Goal: Transaction & Acquisition: Purchase product/service

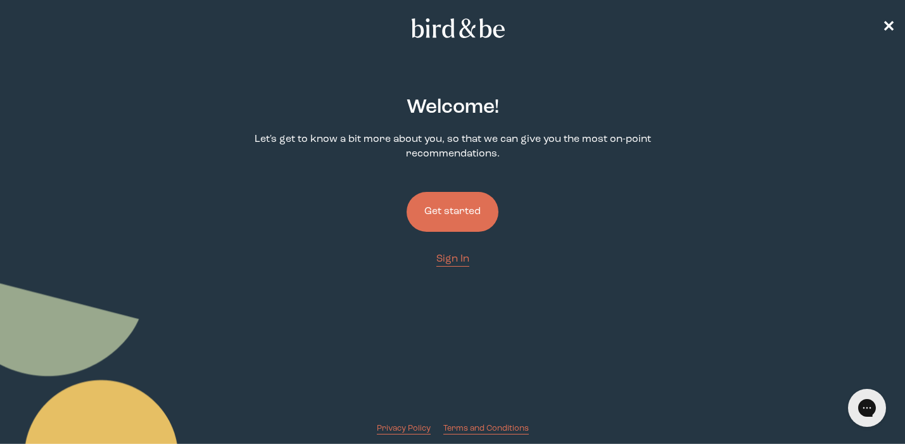
click at [467, 205] on button "Get started" at bounding box center [453, 212] width 92 height 40
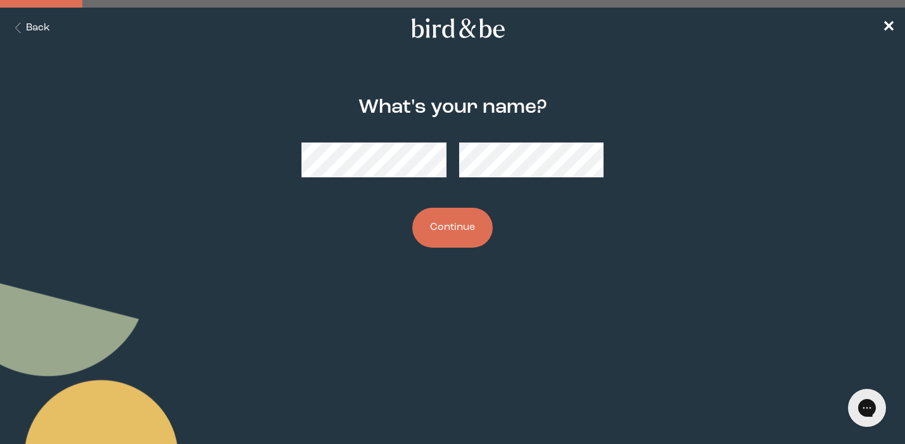
click at [442, 223] on button "Continue" at bounding box center [452, 228] width 80 height 40
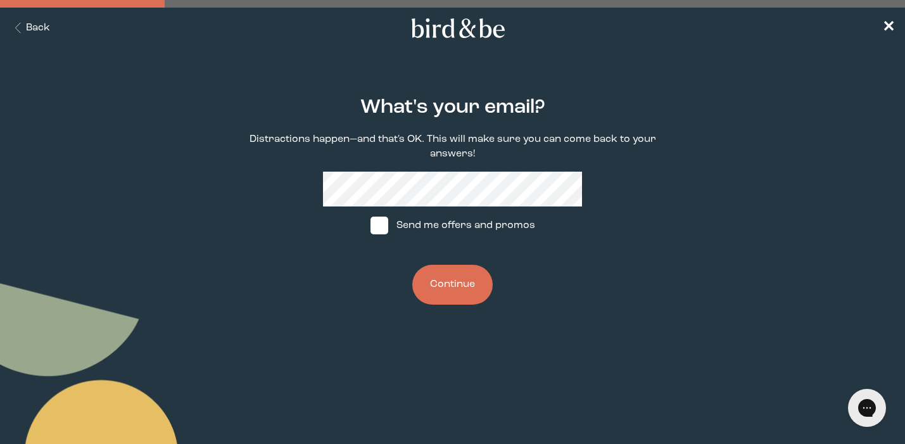
click at [464, 288] on button "Continue" at bounding box center [452, 285] width 80 height 40
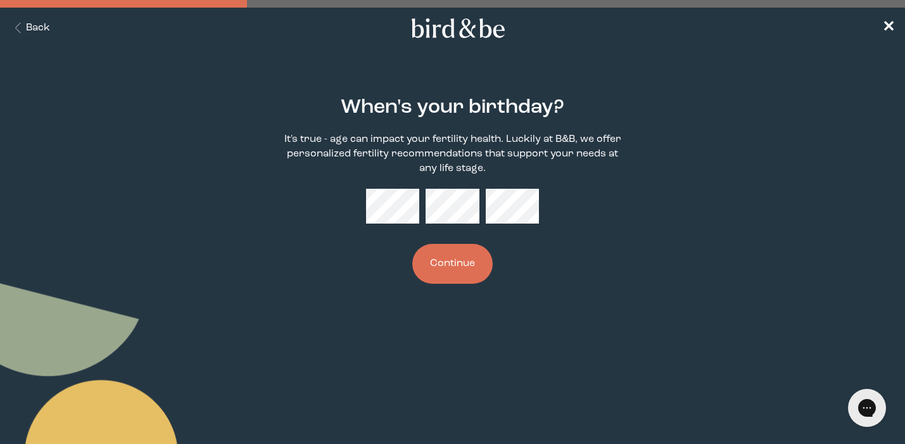
click at [427, 265] on button "Continue" at bounding box center [452, 264] width 80 height 40
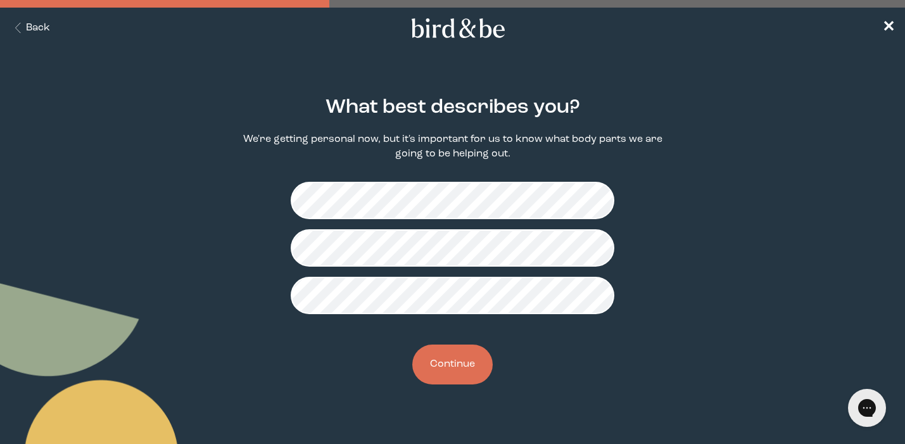
click at [447, 353] on button "Continue" at bounding box center [452, 365] width 80 height 40
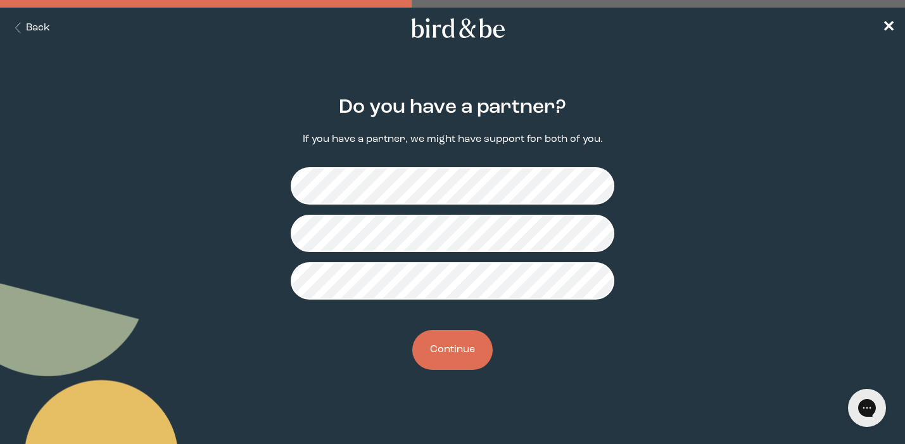
click at [442, 353] on button "Continue" at bounding box center [452, 350] width 80 height 40
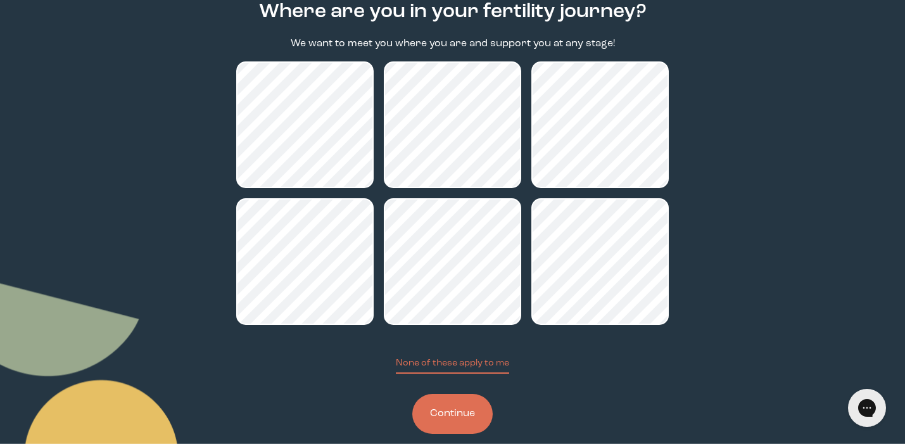
scroll to position [113, 0]
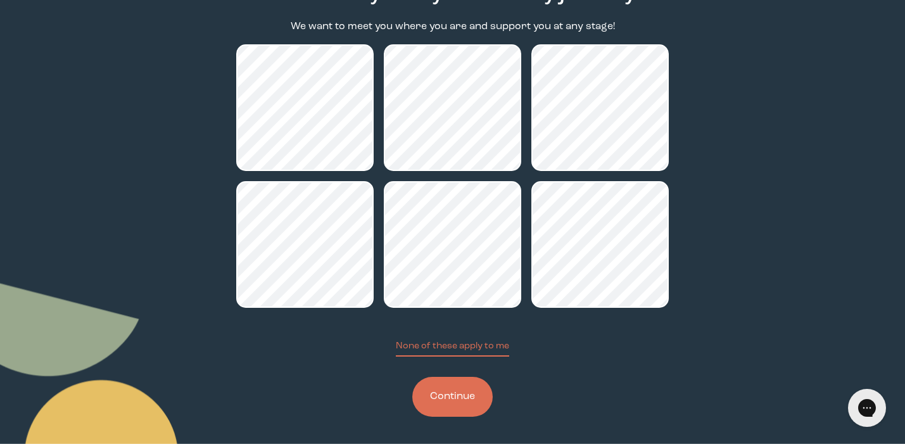
click at [462, 402] on button "Continue" at bounding box center [452, 397] width 80 height 40
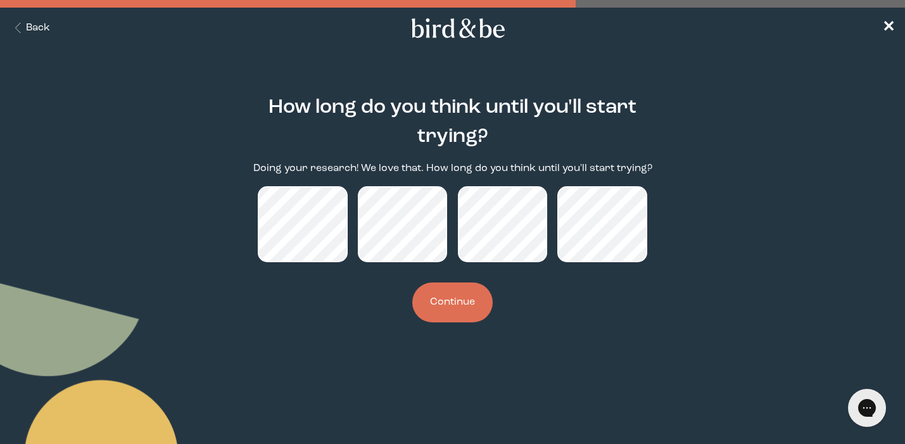
click at [434, 296] on button "Continue" at bounding box center [452, 303] width 80 height 40
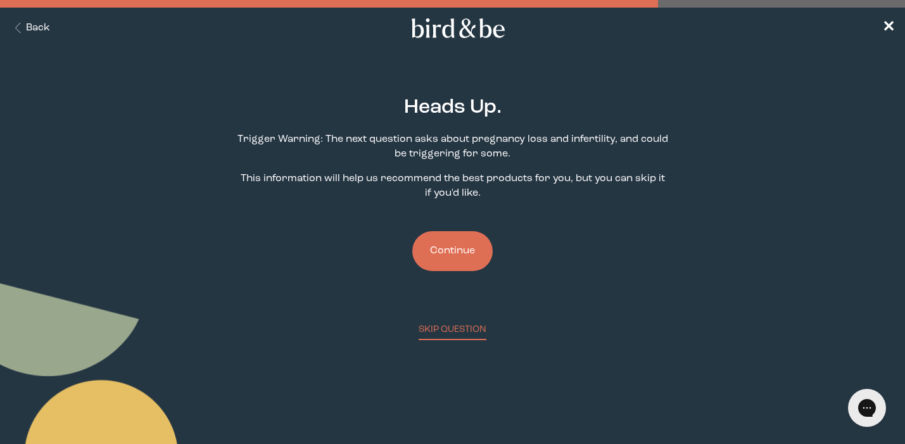
click at [455, 250] on button "Continue" at bounding box center [452, 251] width 80 height 40
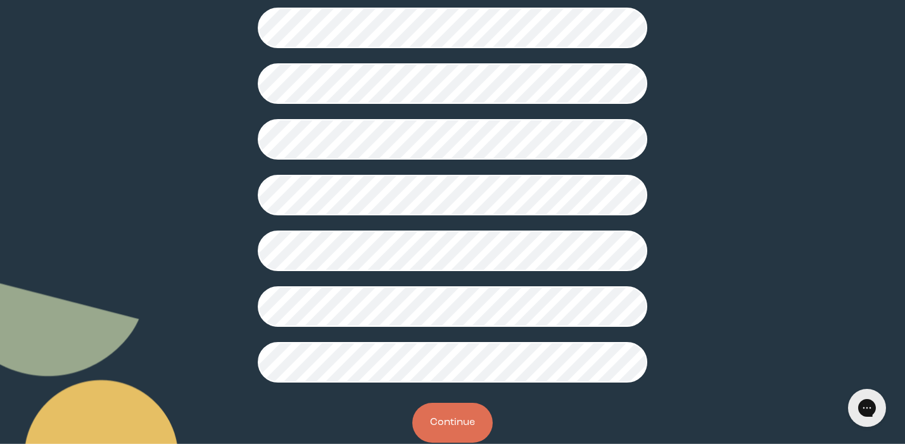
scroll to position [322, 0]
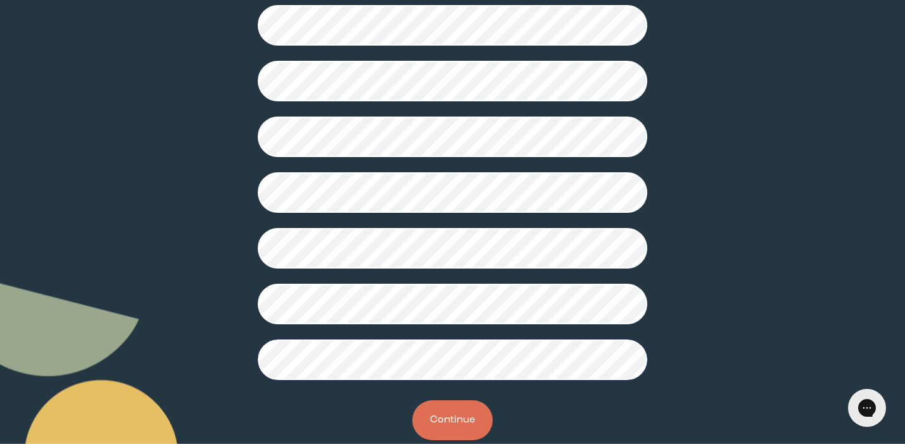
click at [443, 411] on button "Continue" at bounding box center [452, 420] width 80 height 40
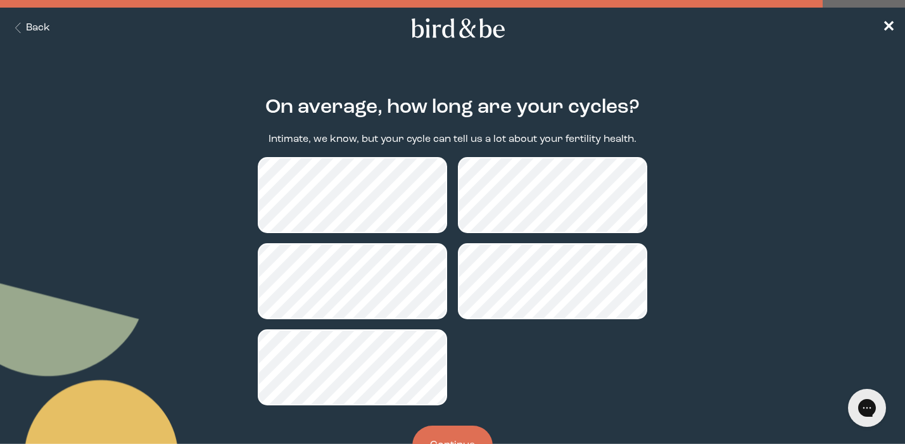
scroll to position [52, 0]
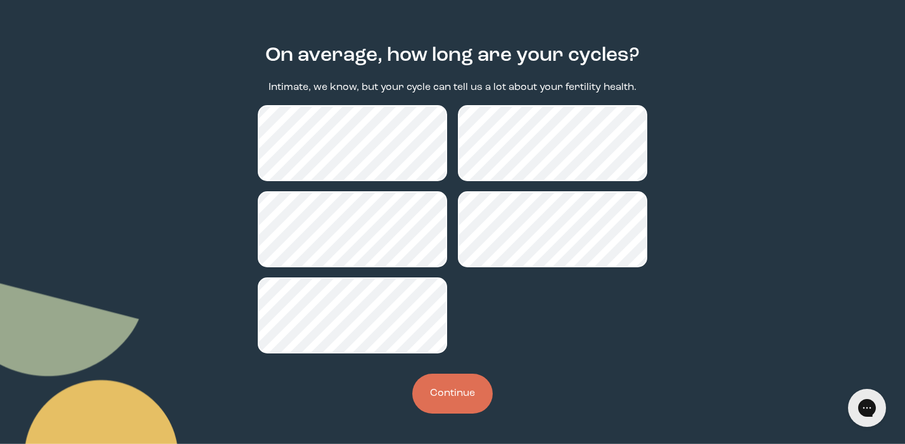
click at [476, 389] on button "Continue" at bounding box center [452, 394] width 80 height 40
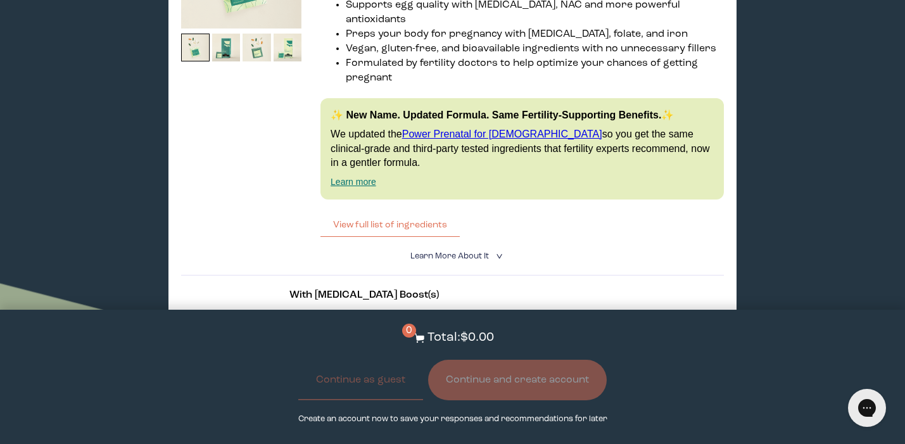
scroll to position [2827, 0]
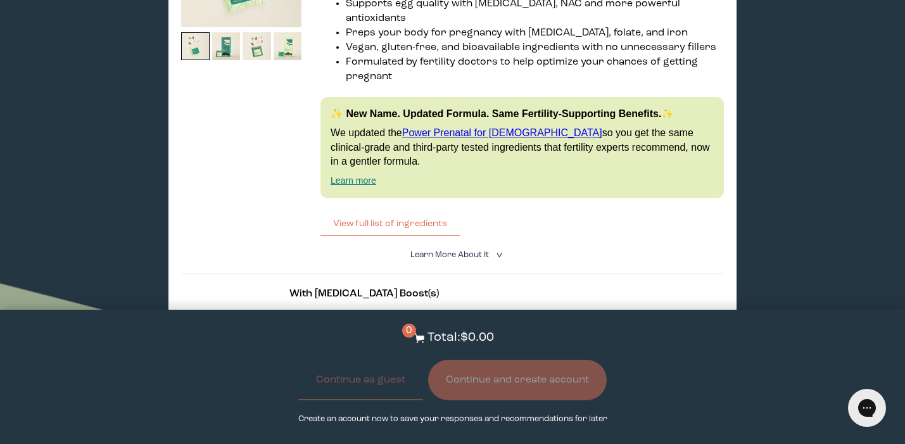
click at [450, 345] on label "With [MEDICAL_DATA] Boost" at bounding box center [372, 358] width 165 height 27
click at [0, 0] on input "With [MEDICAL_DATA] Boost" at bounding box center [0, 0] width 0 height 0
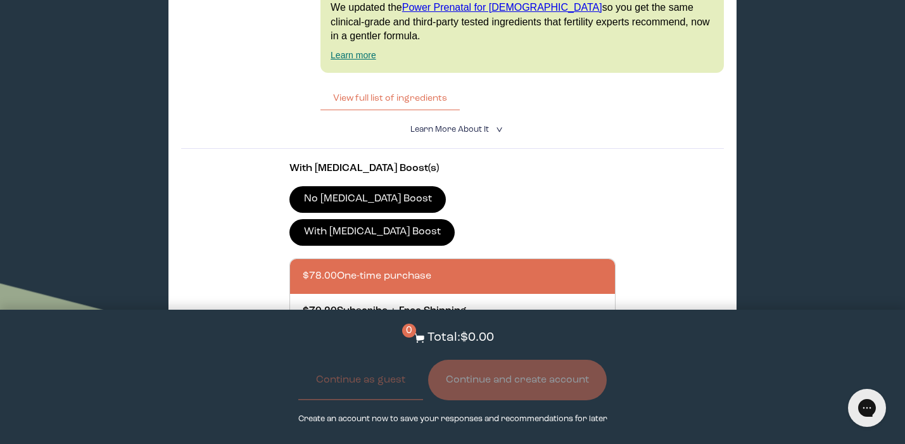
scroll to position [2953, 0]
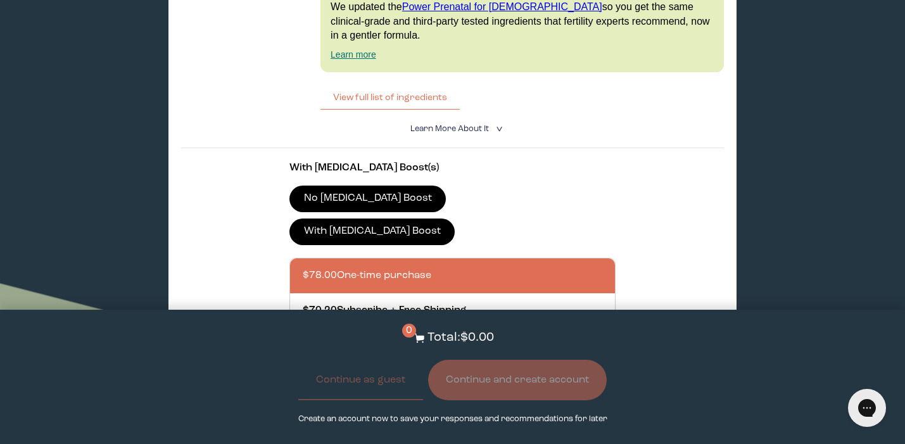
click at [473, 360] on button "Add to Cart - $78.00" at bounding box center [453, 373] width 132 height 27
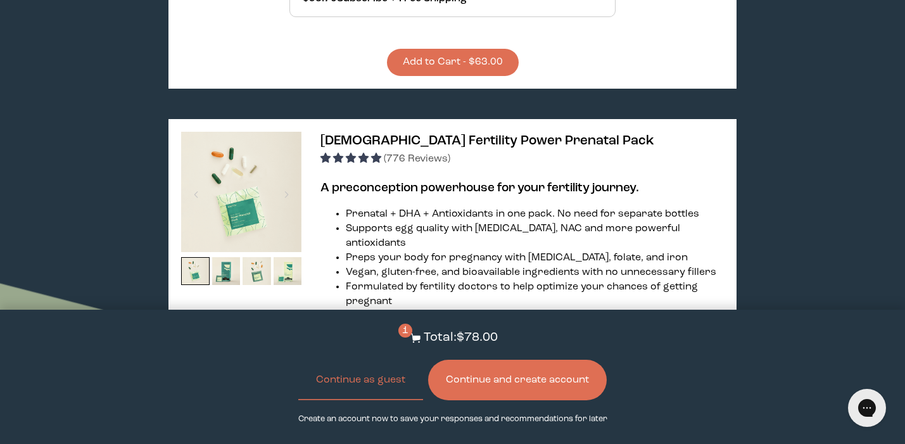
scroll to position [2675, 0]
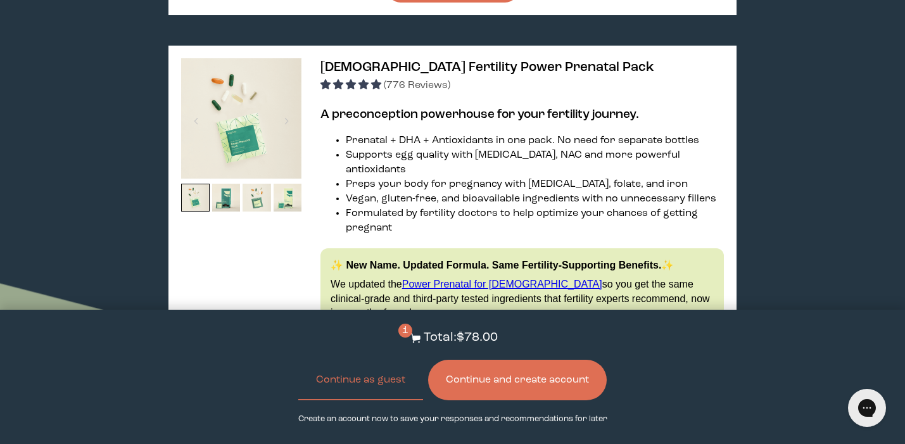
click at [369, 362] on button "View full list of ingredients" at bounding box center [390, 374] width 139 height 25
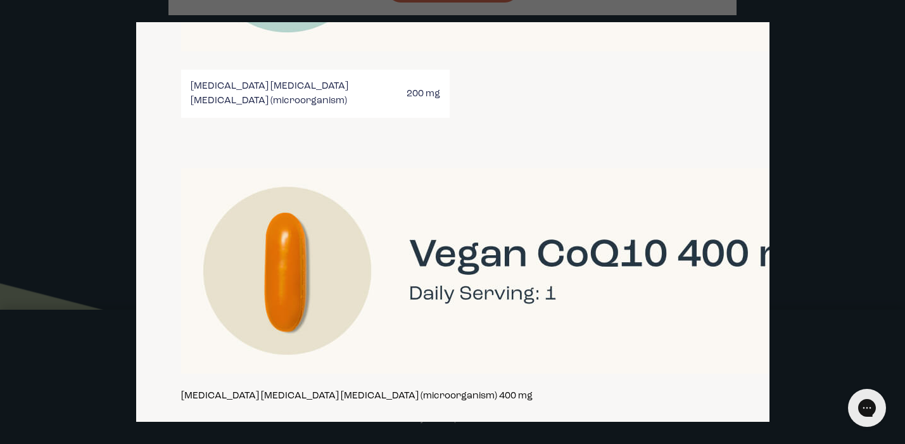
scroll to position [2881, 0]
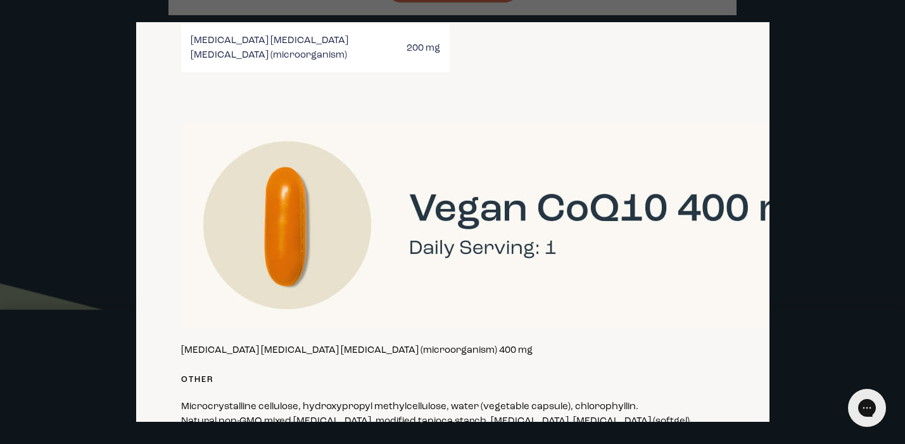
click at [813, 212] on div at bounding box center [452, 222] width 905 height 444
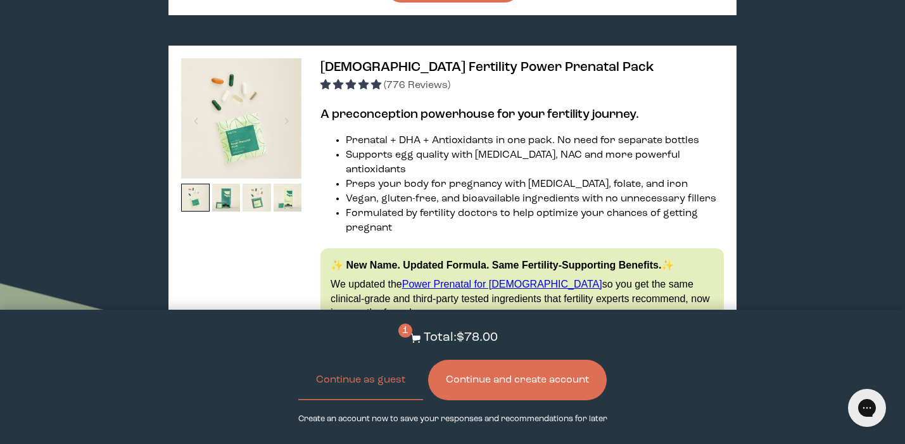
click at [514, 381] on button "Continue and create account" at bounding box center [517, 380] width 179 height 41
